Goal: Check status: Check status

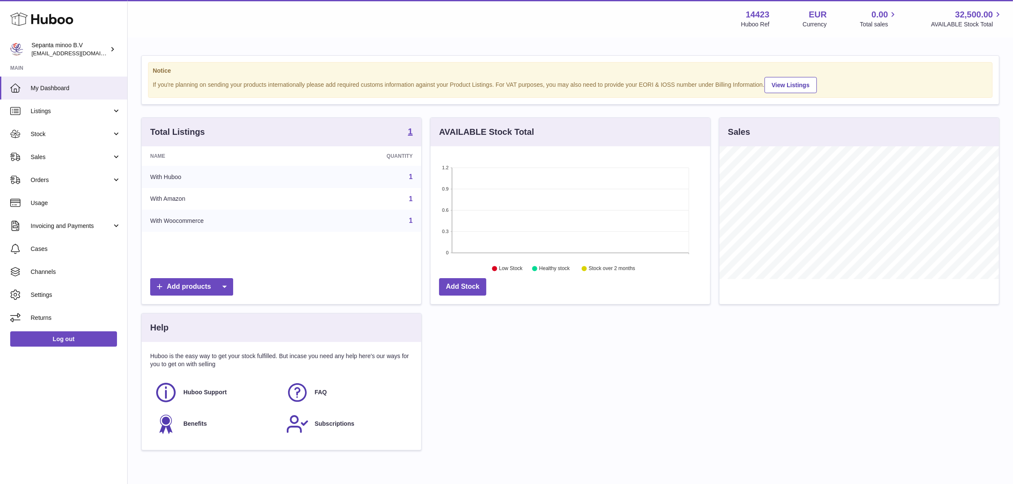
scroll to position [132, 280]
click at [72, 136] on span "Stock" at bounding box center [71, 134] width 81 height 8
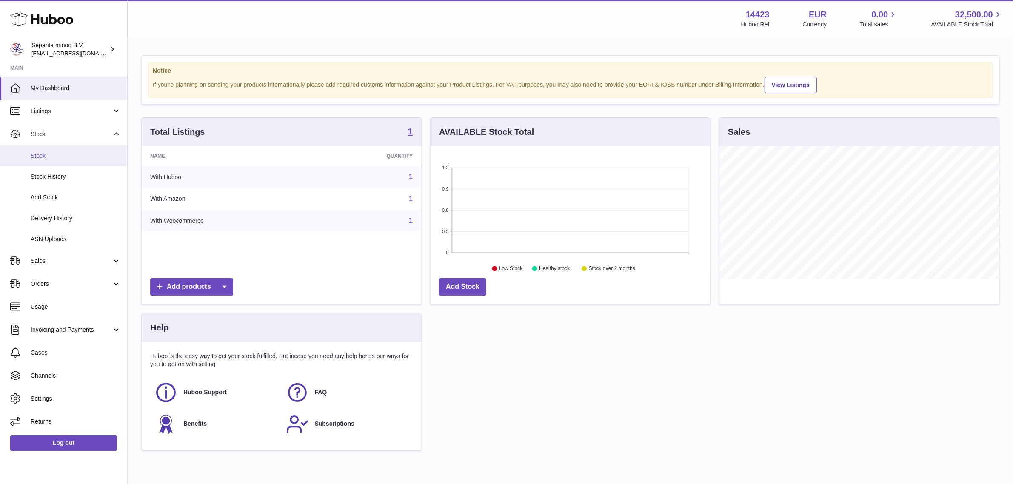
click at [60, 154] on span "Stock" at bounding box center [76, 156] width 90 height 8
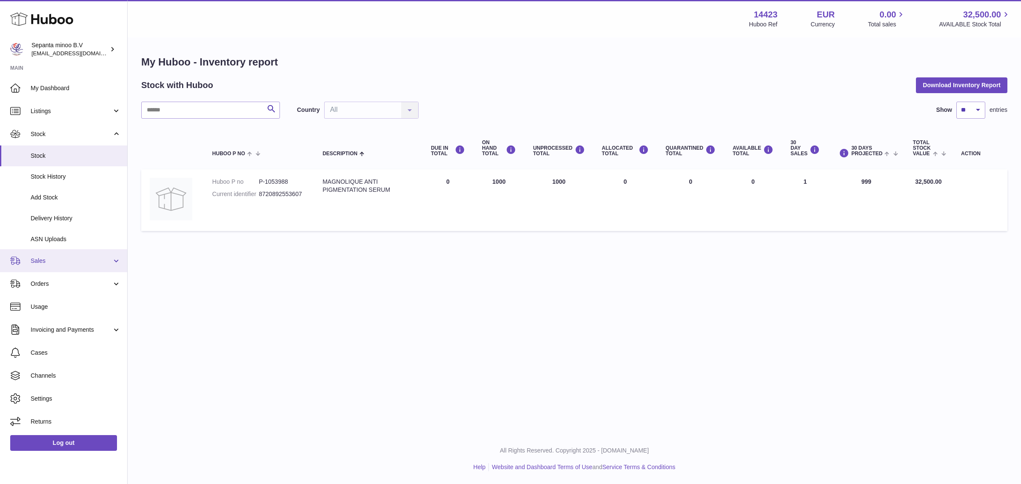
click at [82, 265] on link "Sales" at bounding box center [63, 260] width 127 height 23
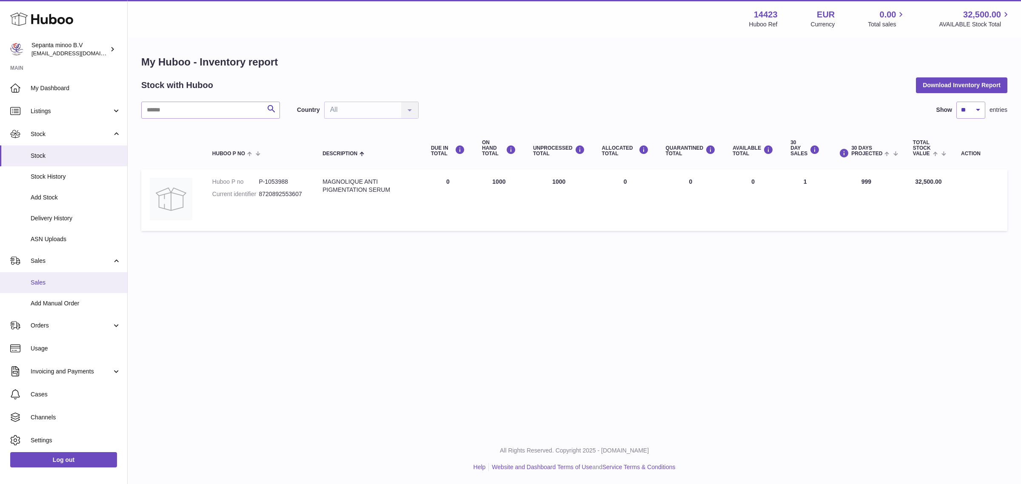
click at [75, 279] on span "Sales" at bounding box center [76, 283] width 90 height 8
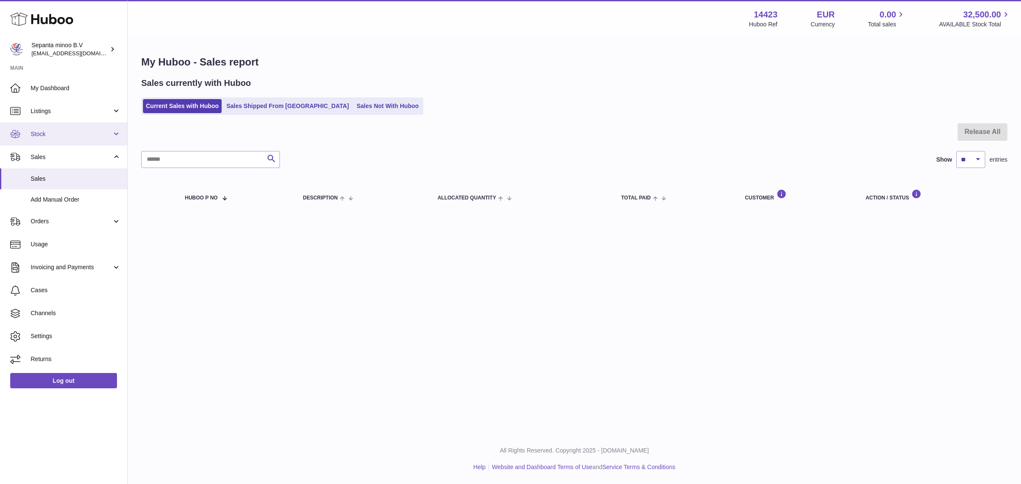
click at [66, 134] on span "Stock" at bounding box center [71, 134] width 81 height 8
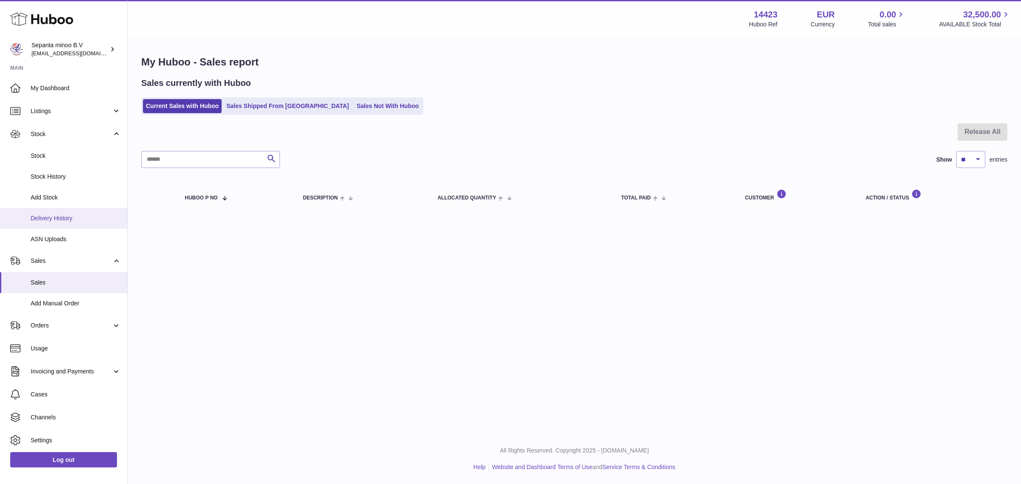
click at [61, 214] on span "Delivery History" at bounding box center [76, 218] width 90 height 8
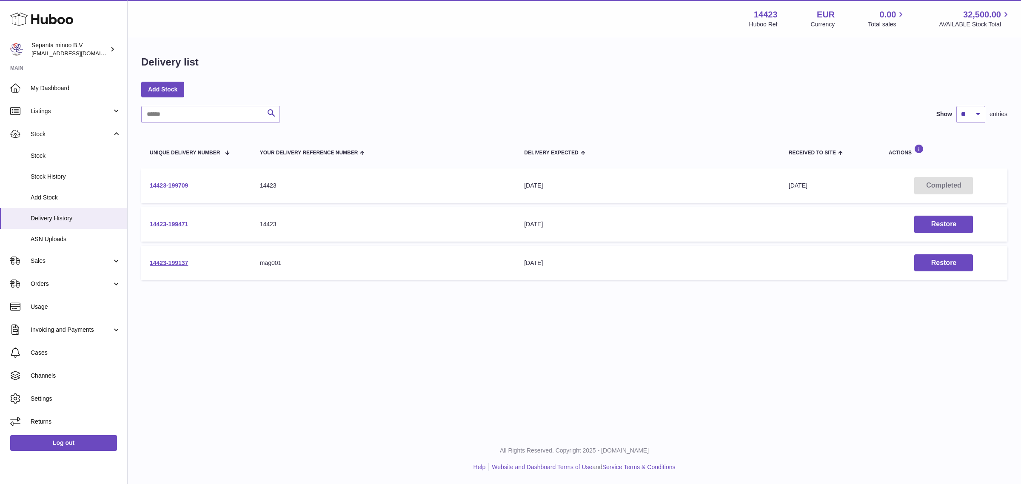
click at [171, 186] on link "14423-199709" at bounding box center [169, 185] width 38 height 7
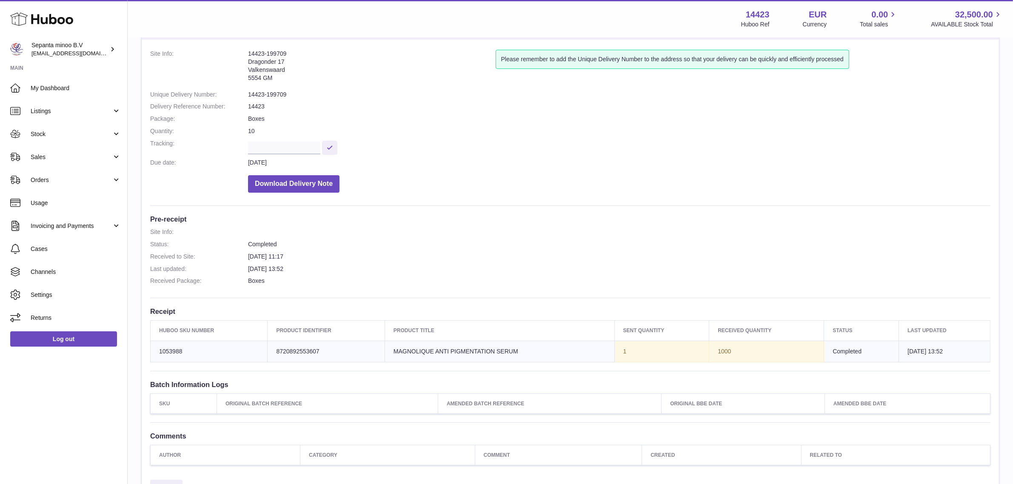
scroll to position [106, 0]
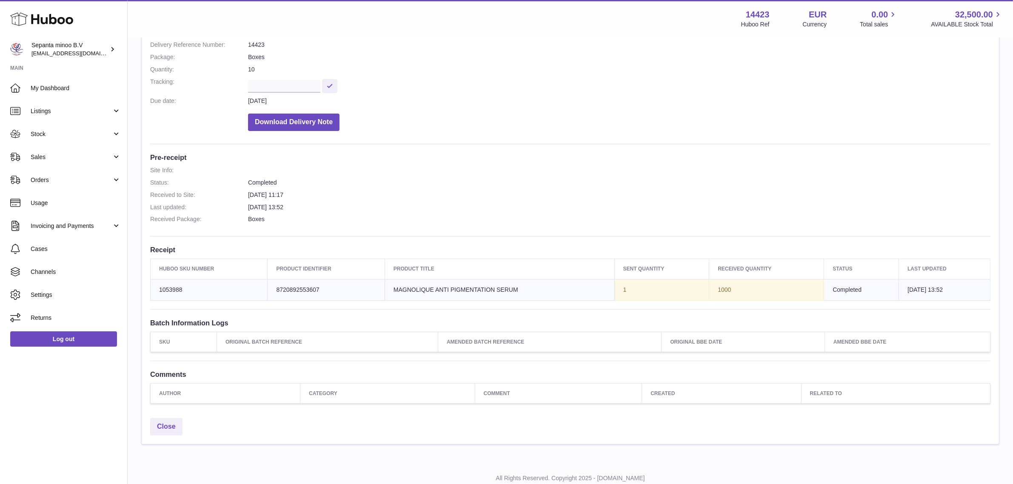
click at [174, 287] on td "Huboo SKU Number 1053988" at bounding box center [209, 289] width 117 height 21
copy td "1053988"
